Goal: Task Accomplishment & Management: Use online tool/utility

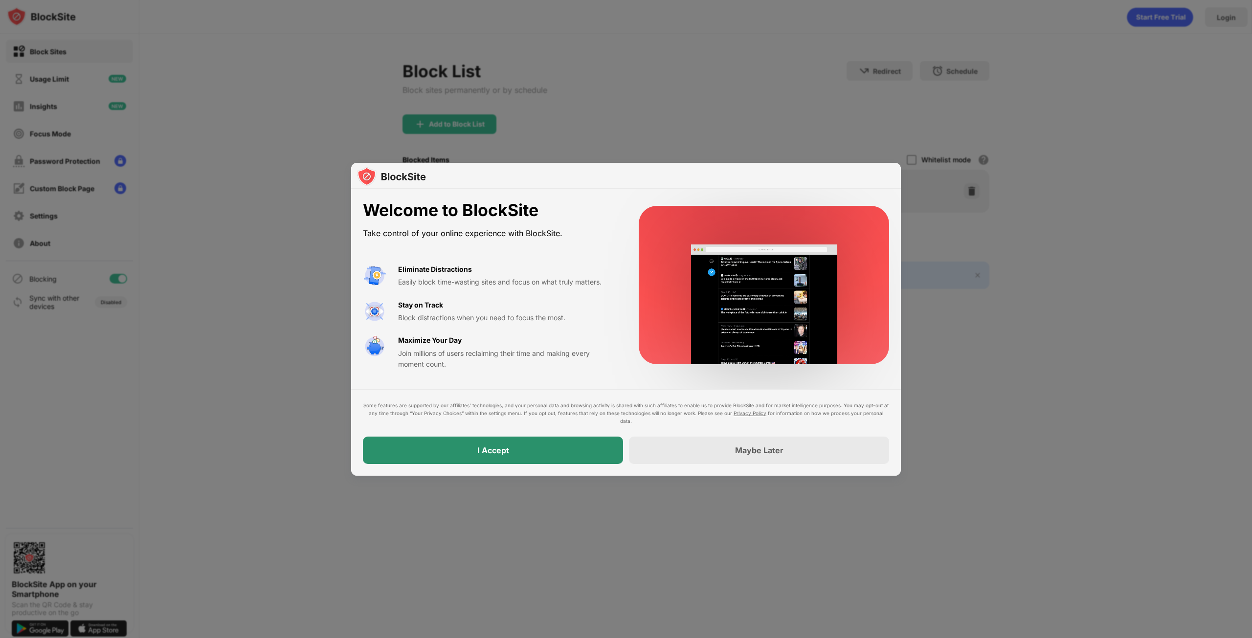
click at [583, 448] on div "I Accept" at bounding box center [493, 450] width 260 height 27
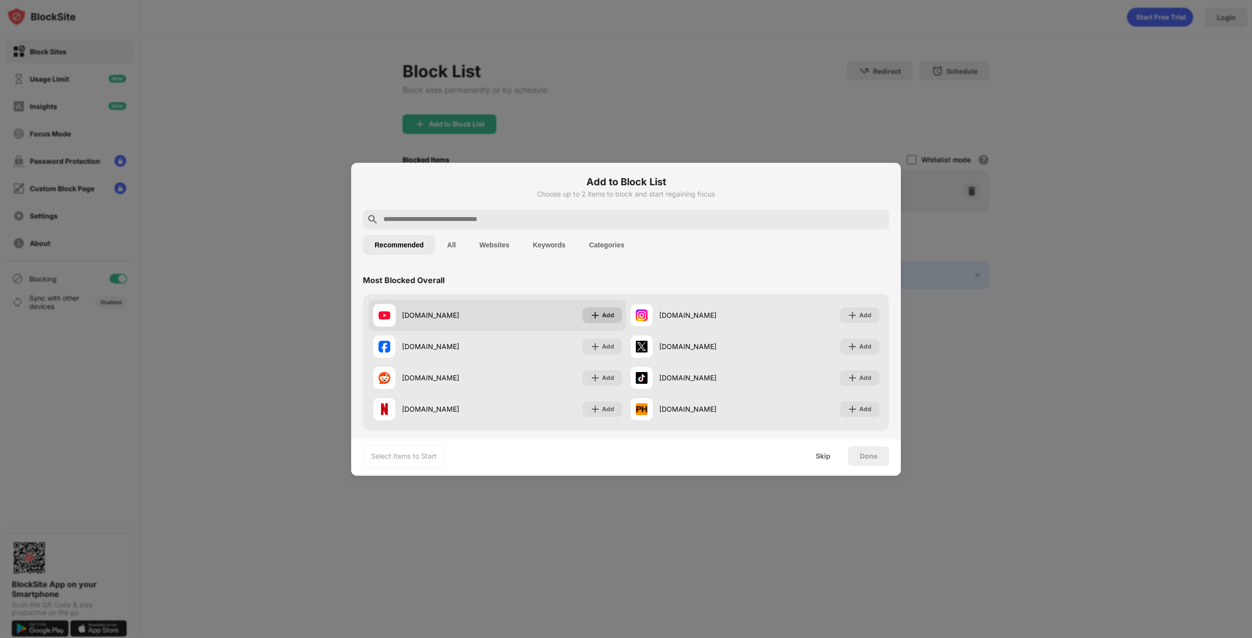
click at [611, 312] on div "Add" at bounding box center [603, 316] width 40 height 16
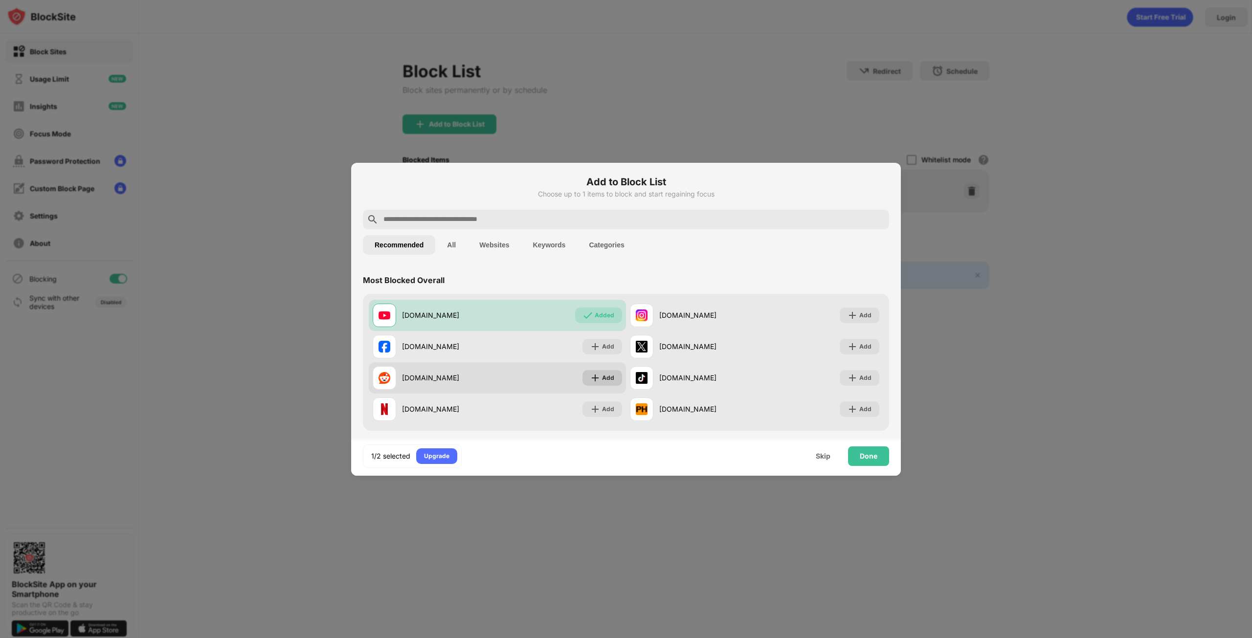
click at [602, 376] on div "Add" at bounding box center [608, 378] width 12 height 10
click at [872, 455] on div "Done" at bounding box center [869, 456] width 18 height 8
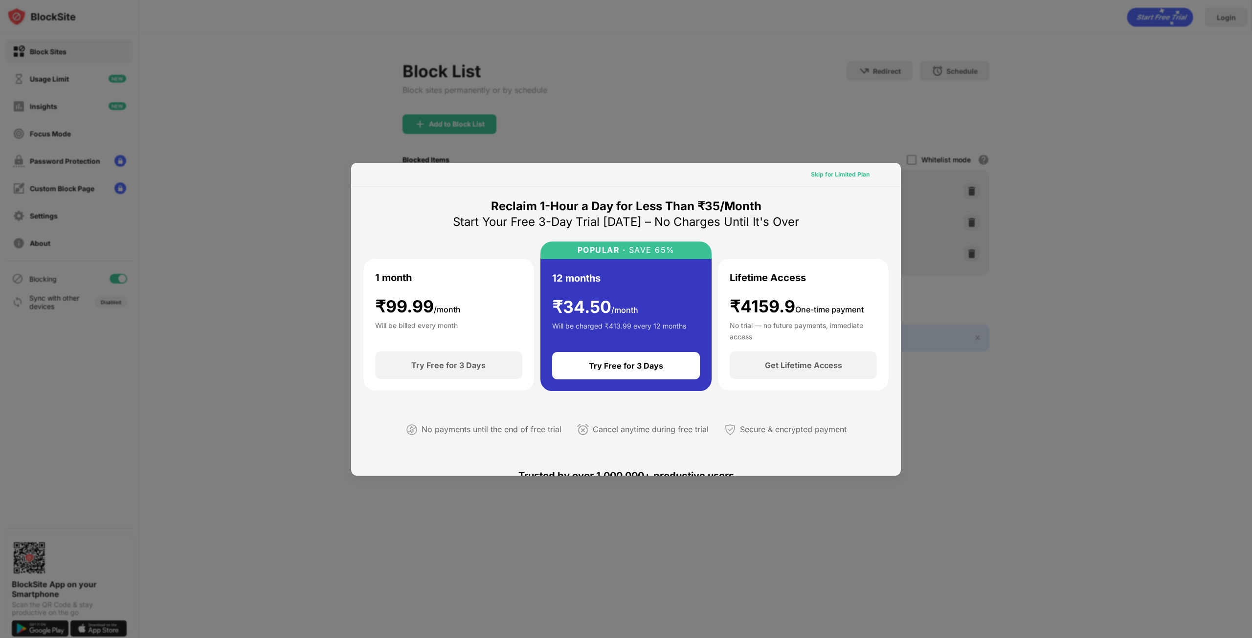
click at [850, 167] on div "Skip for Limited Plan" at bounding box center [840, 175] width 74 height 16
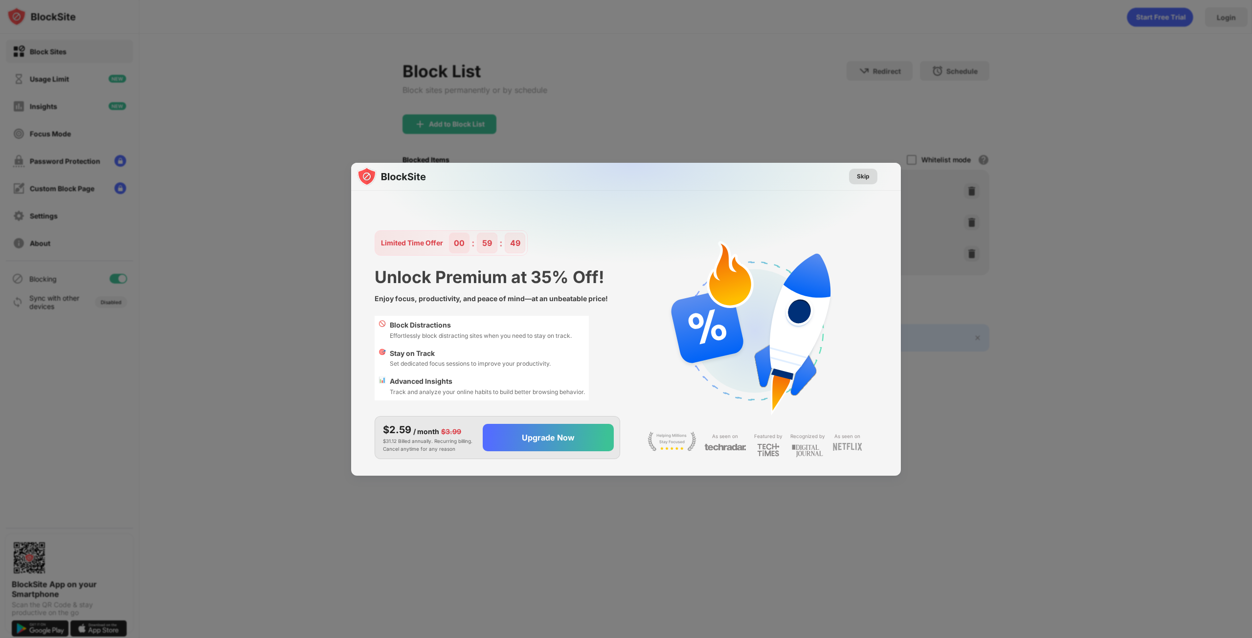
click at [870, 178] on div "Skip" at bounding box center [863, 177] width 28 height 16
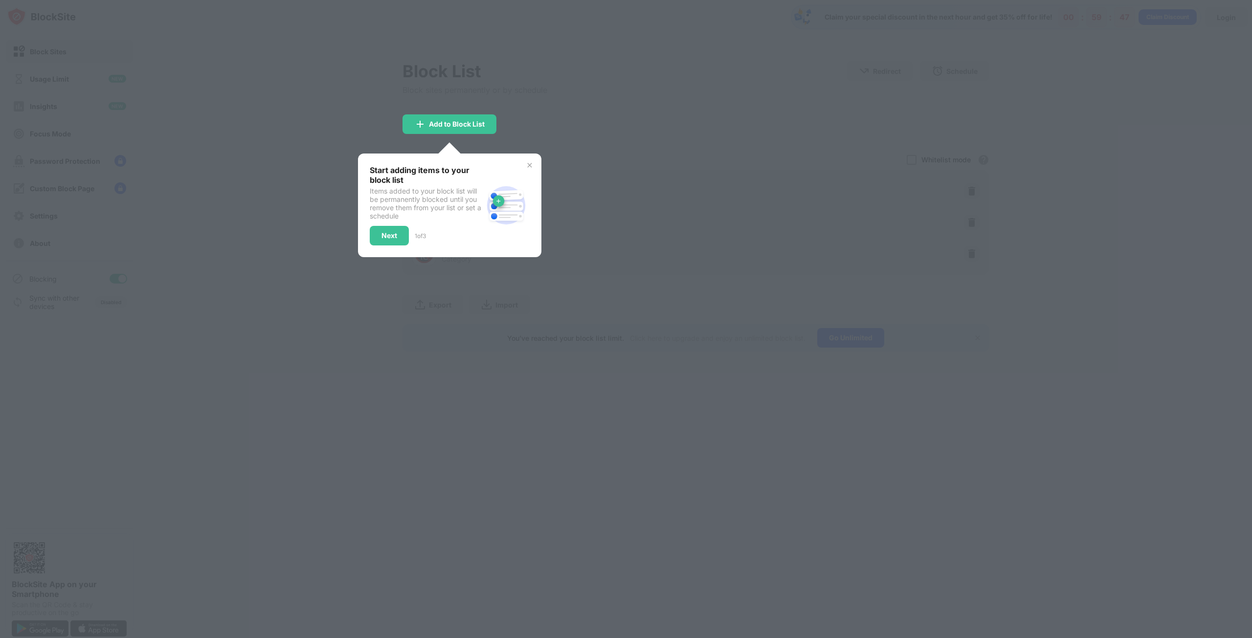
click at [528, 162] on img at bounding box center [530, 165] width 8 height 8
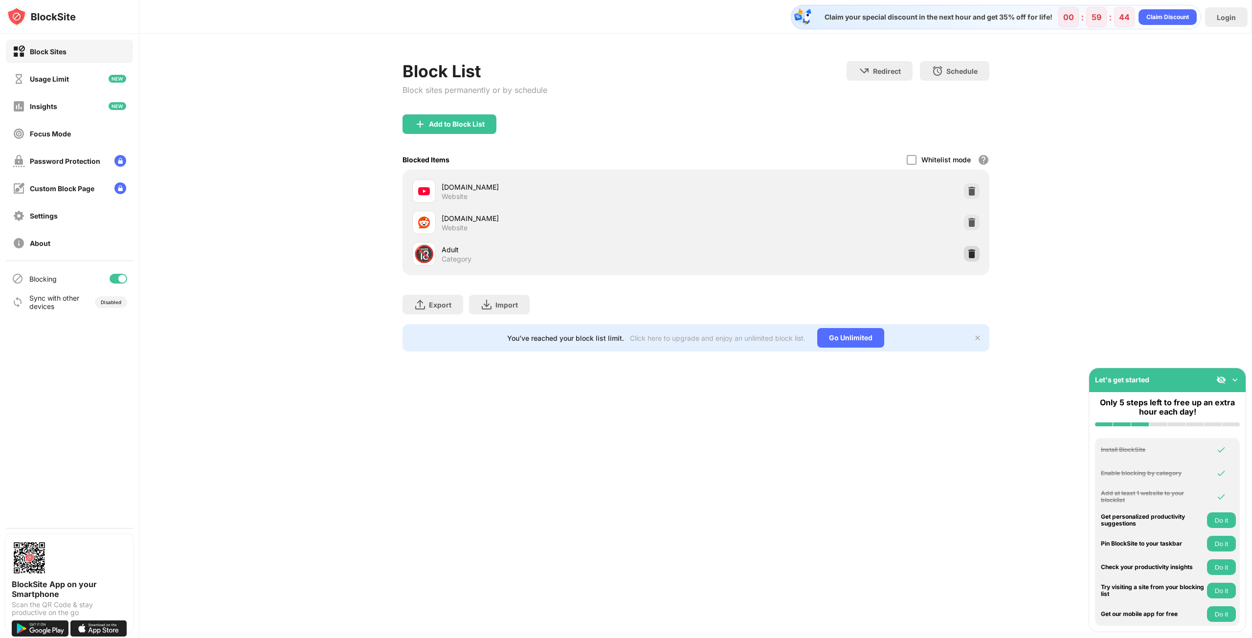
drag, startPoint x: 971, startPoint y: 254, endPoint x: 970, endPoint y: 249, distance: 5.0
click at [971, 252] on img at bounding box center [972, 254] width 10 height 10
